Goal: Find specific page/section: Find specific page/section

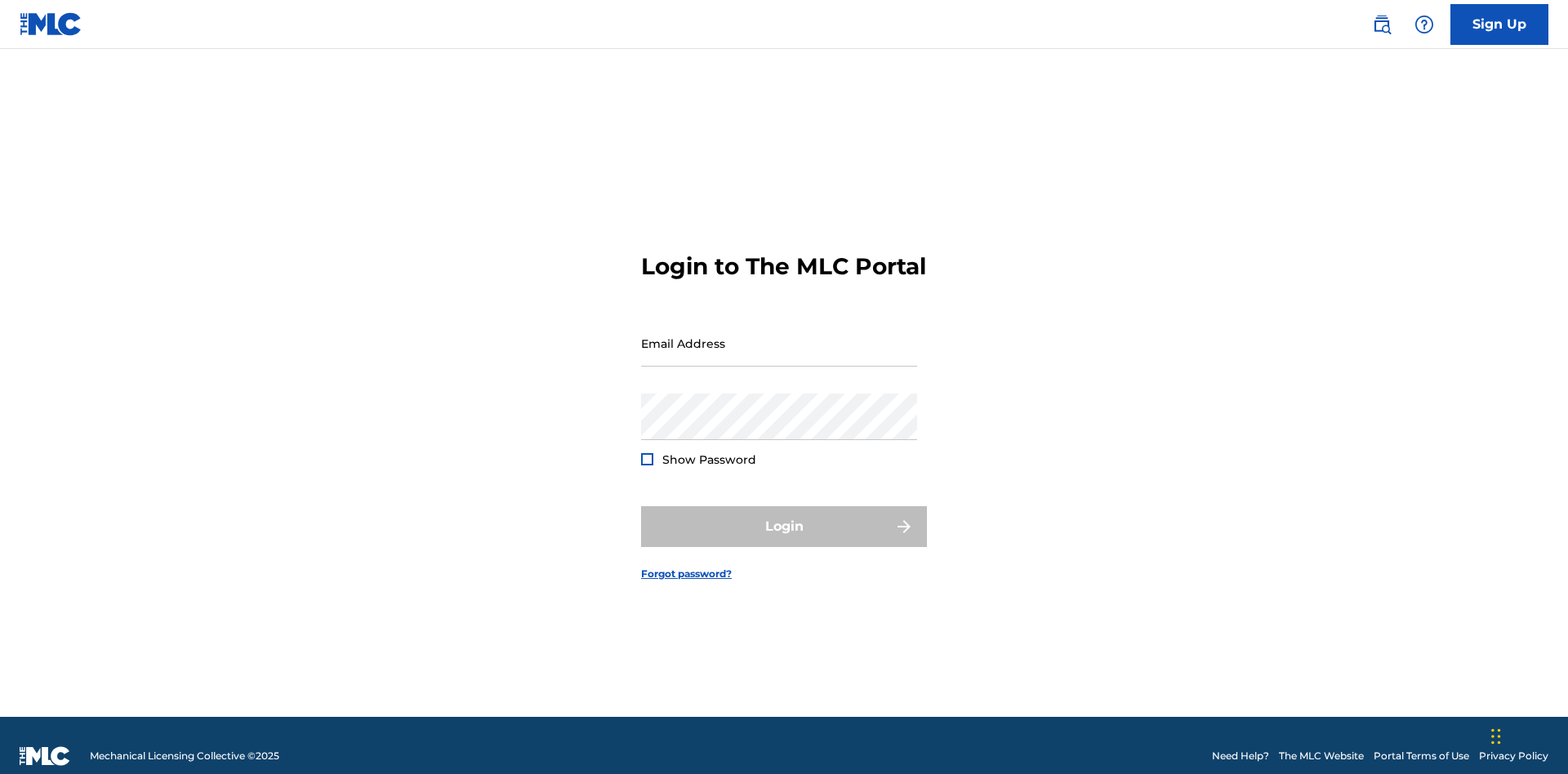
scroll to position [22, 0]
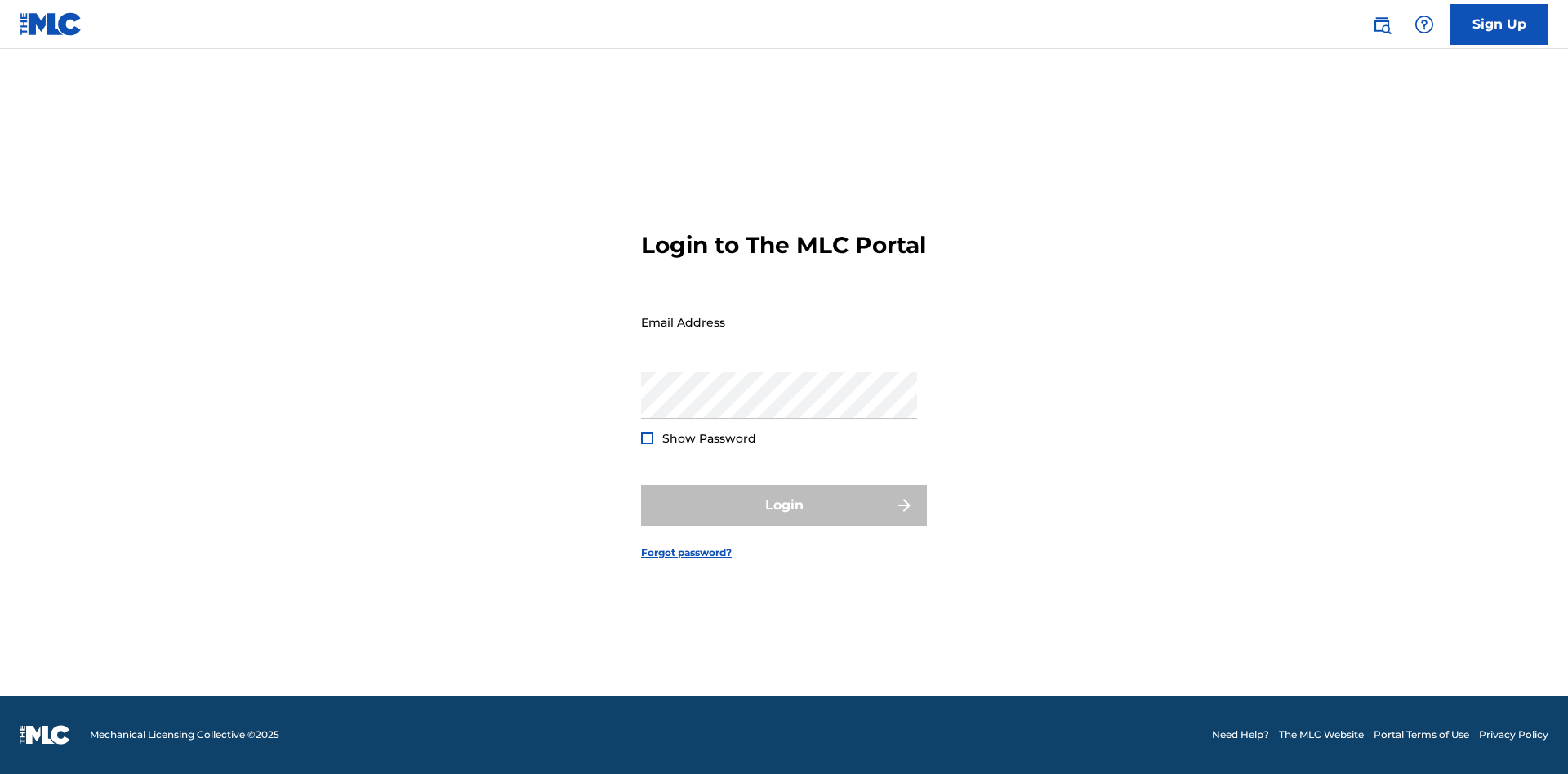
click at [779, 336] on input "Email Address" at bounding box center [779, 322] width 276 height 47
type input "Duke.McTesterson@gmail.com"
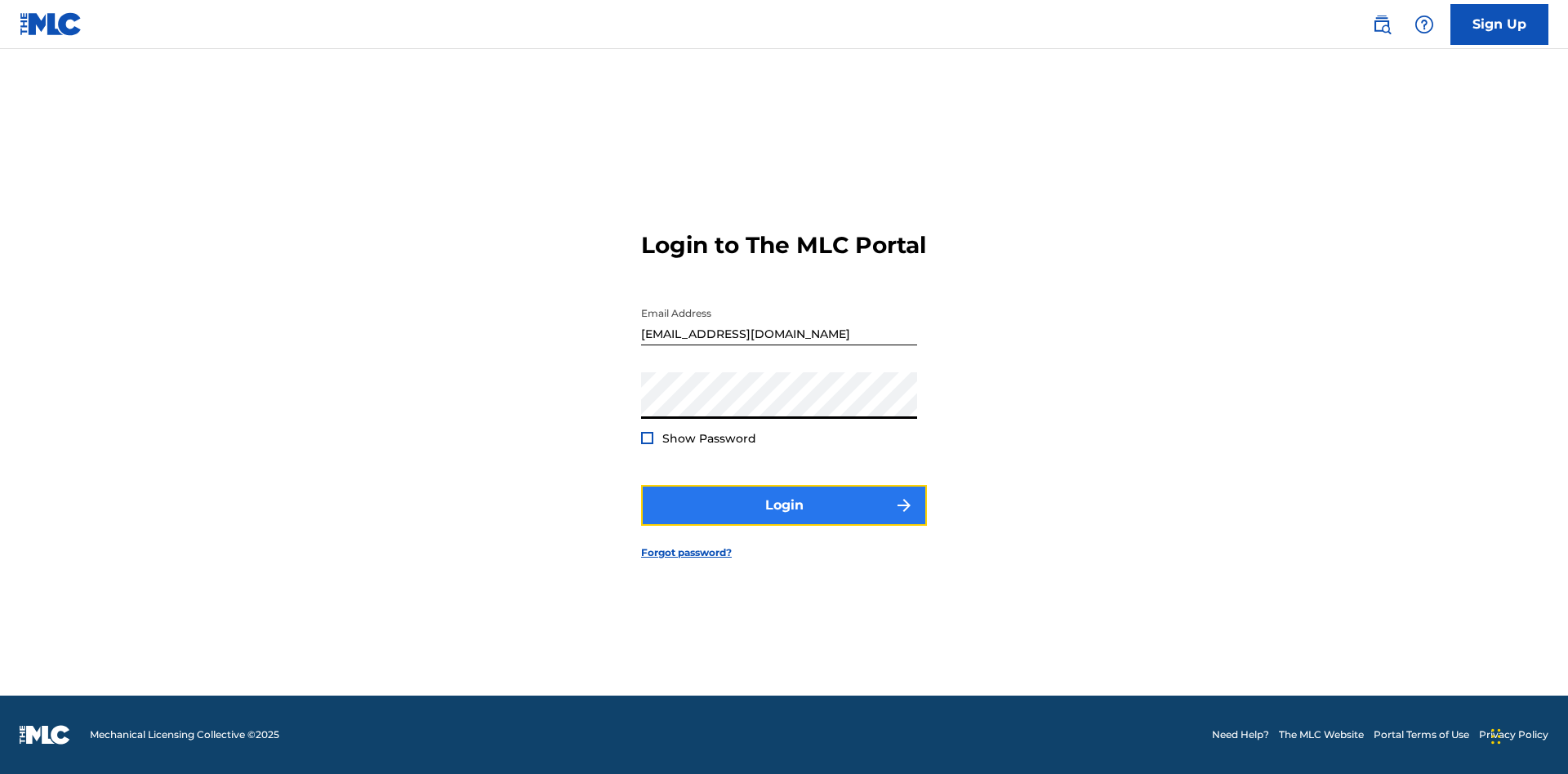
click at [784, 519] on button "Login" at bounding box center [784, 505] width 285 height 41
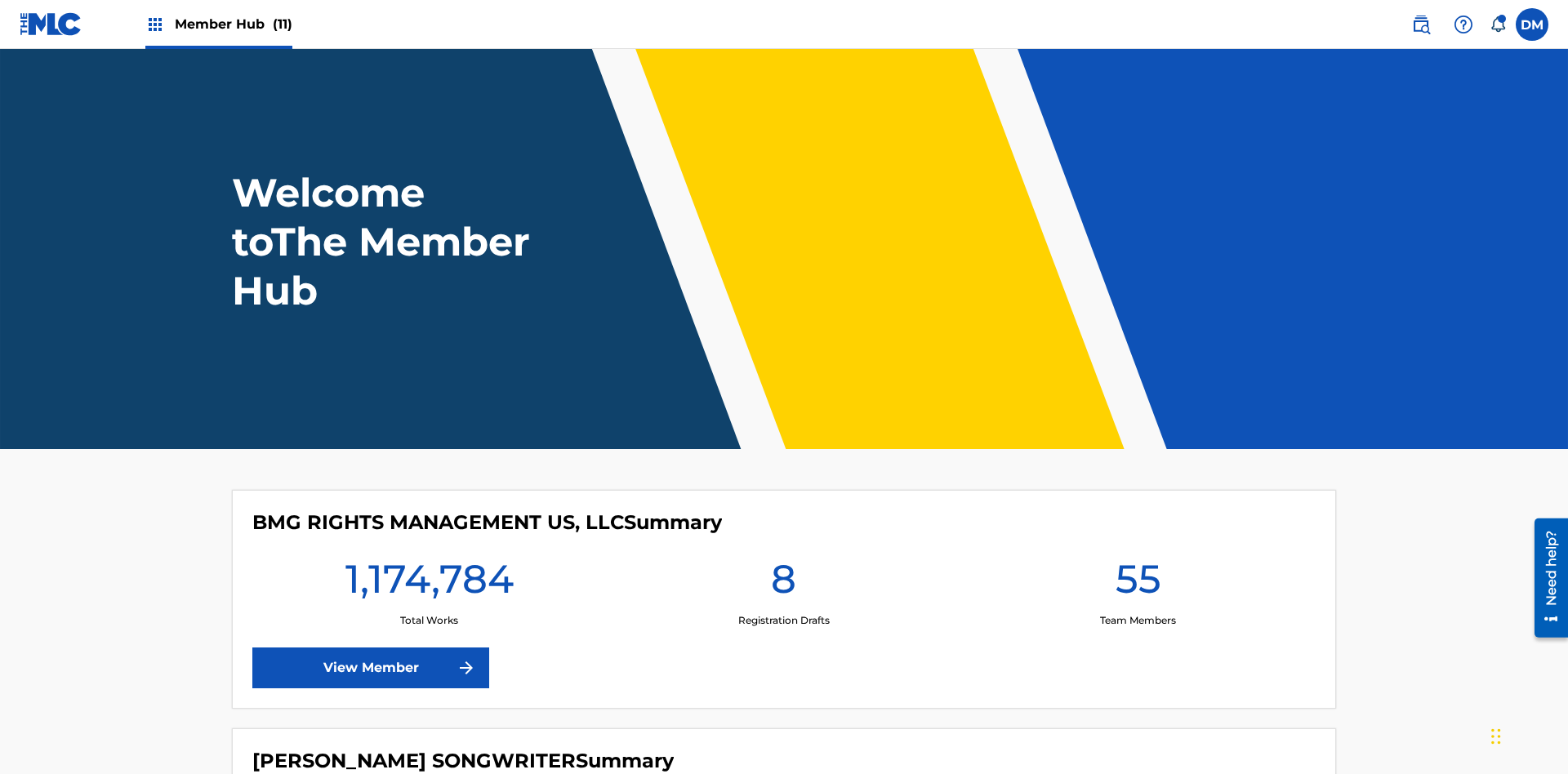
click at [233, 23] on span "Member Hub (11)" at bounding box center [233, 23] width 117 height 19
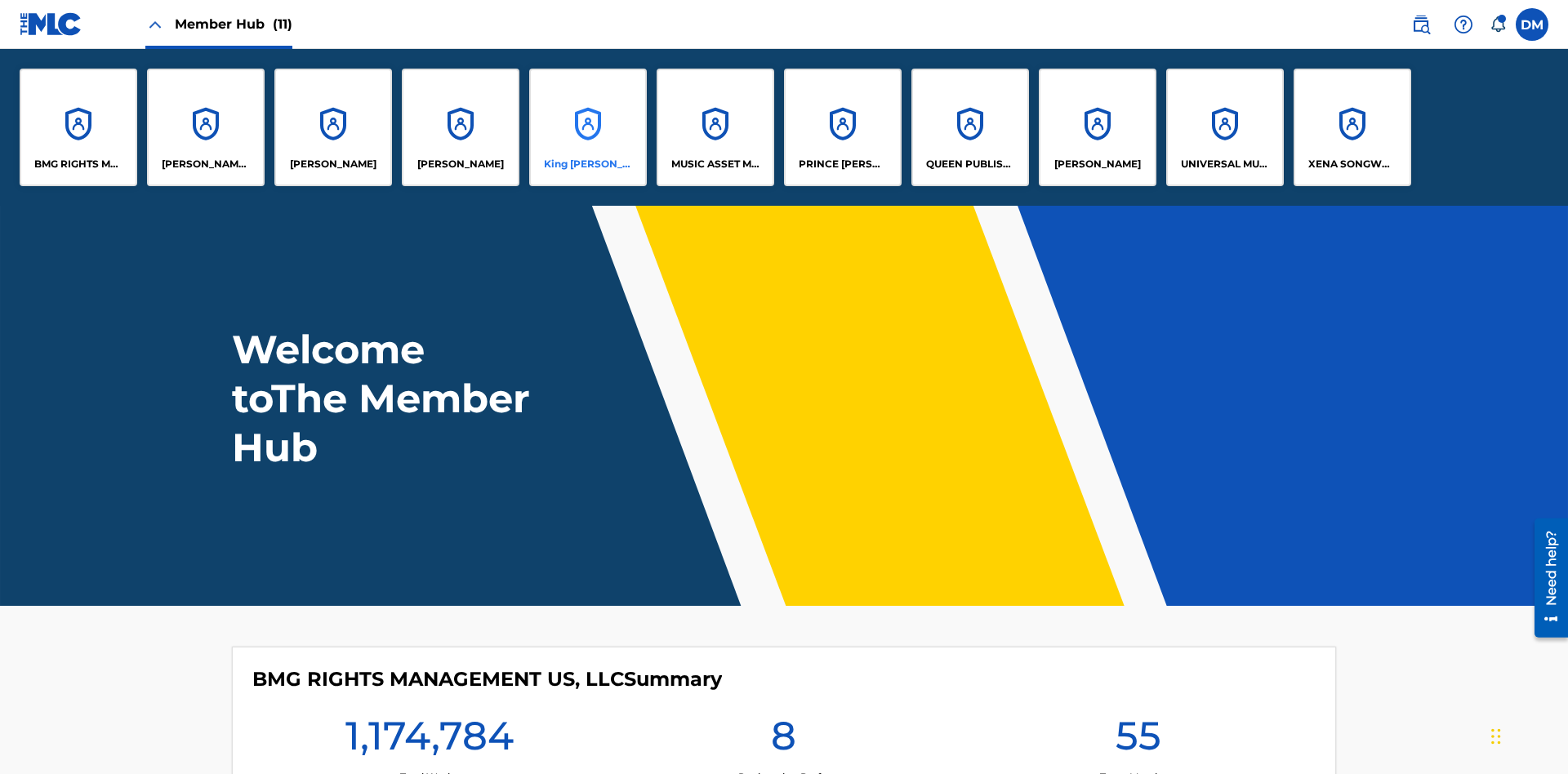
click at [587, 164] on p "King McTesterson" at bounding box center [588, 164] width 89 height 14
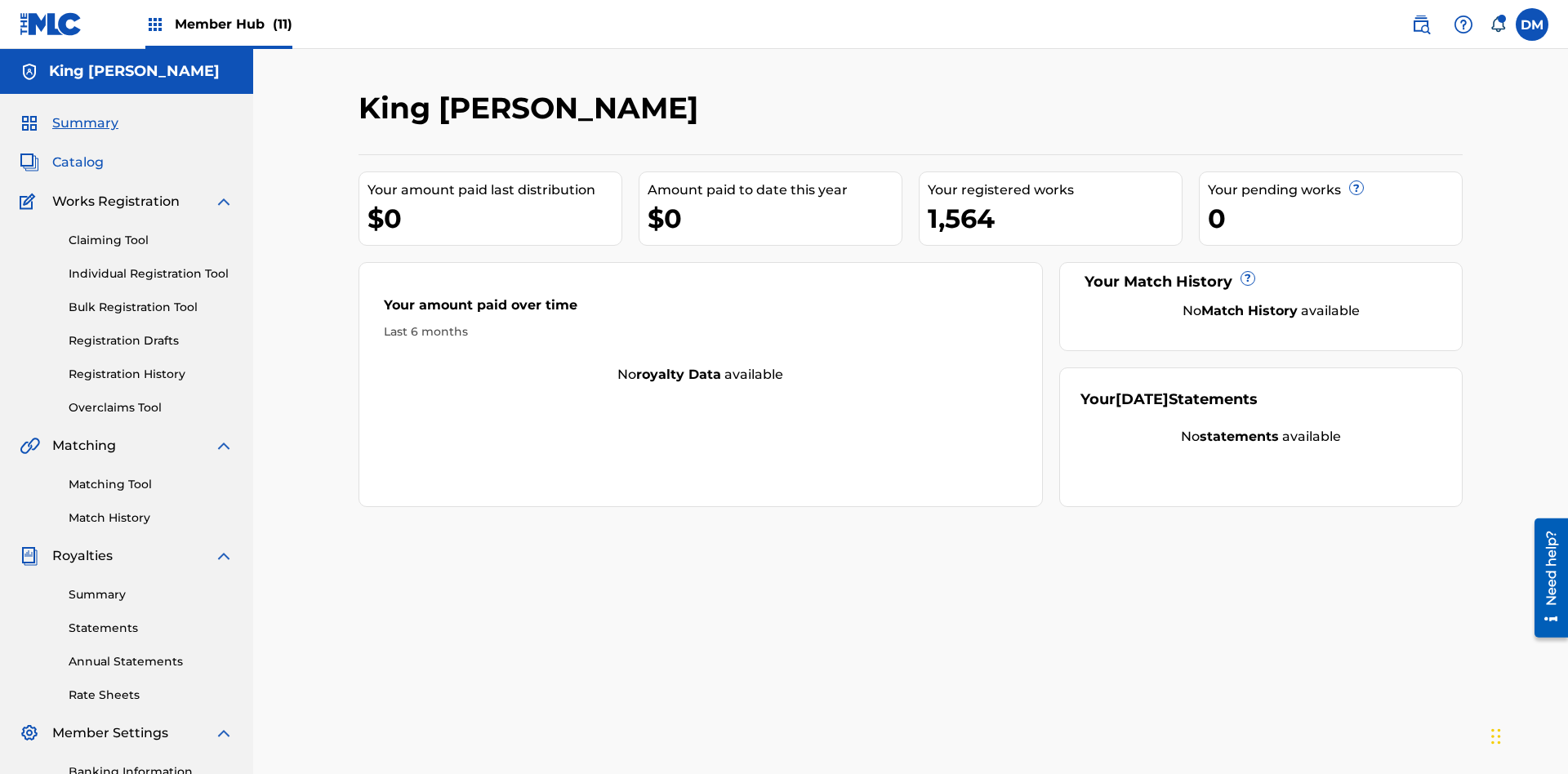
click at [78, 153] on span "Catalog" at bounding box center [78, 163] width 51 height 20
